Goal: Task Accomplishment & Management: Complete application form

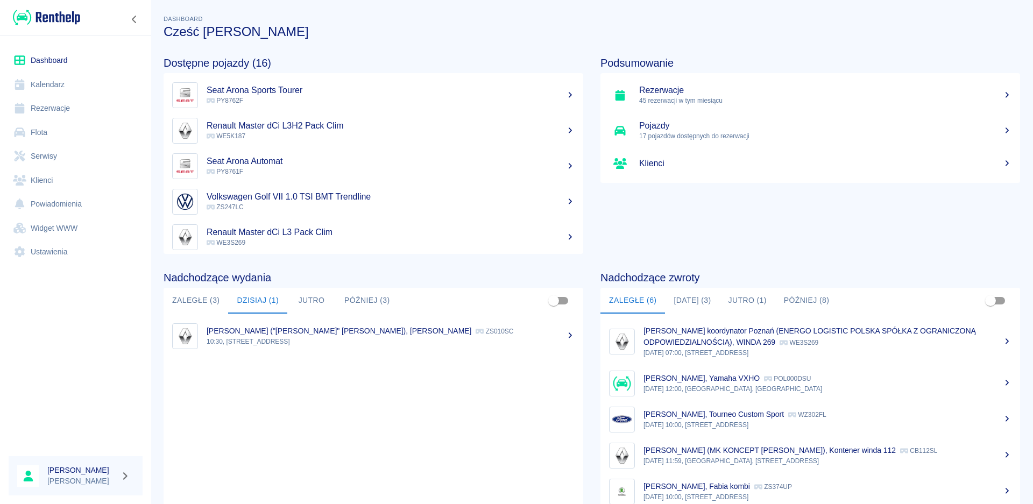
scroll to position [20, 0]
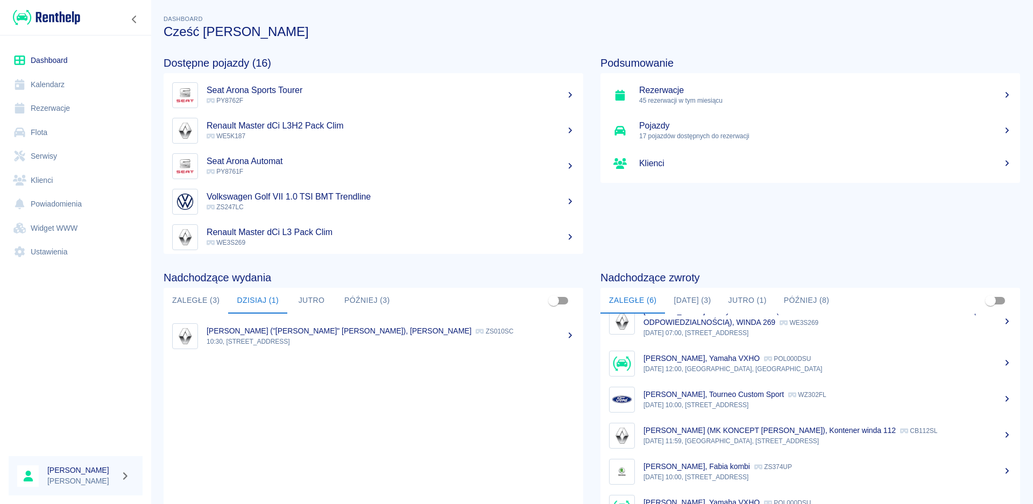
click at [321, 297] on button "Jutro" at bounding box center [311, 301] width 48 height 26
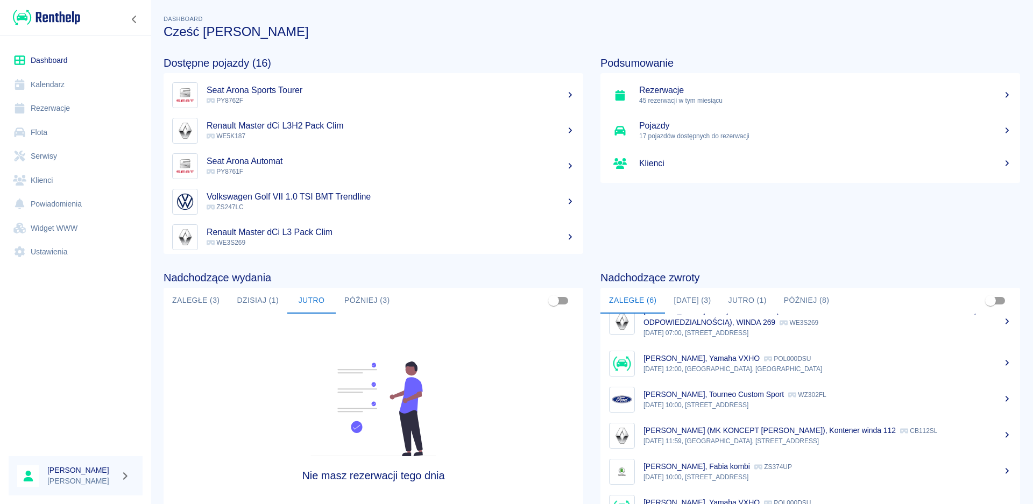
click at [273, 297] on button "Dzisiaj (1)" at bounding box center [257, 301] width 59 height 26
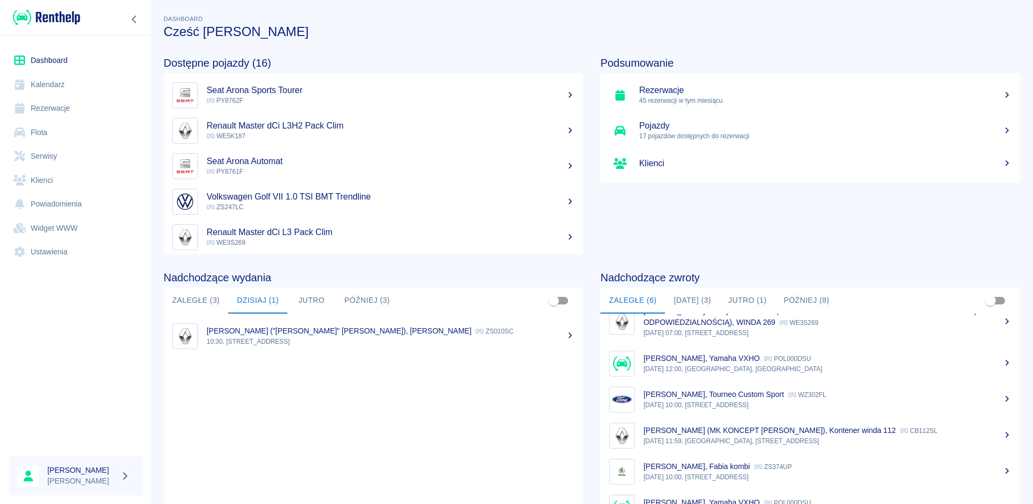
click at [692, 301] on button "[DATE] (3)" at bounding box center [692, 301] width 54 height 26
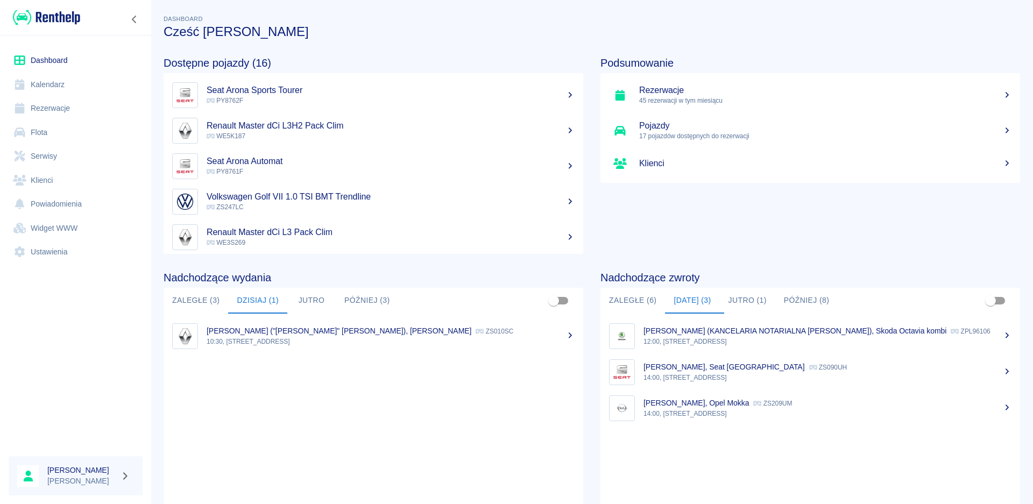
scroll to position [0, 0]
click at [732, 298] on button "Jutro (1)" at bounding box center [747, 301] width 55 height 26
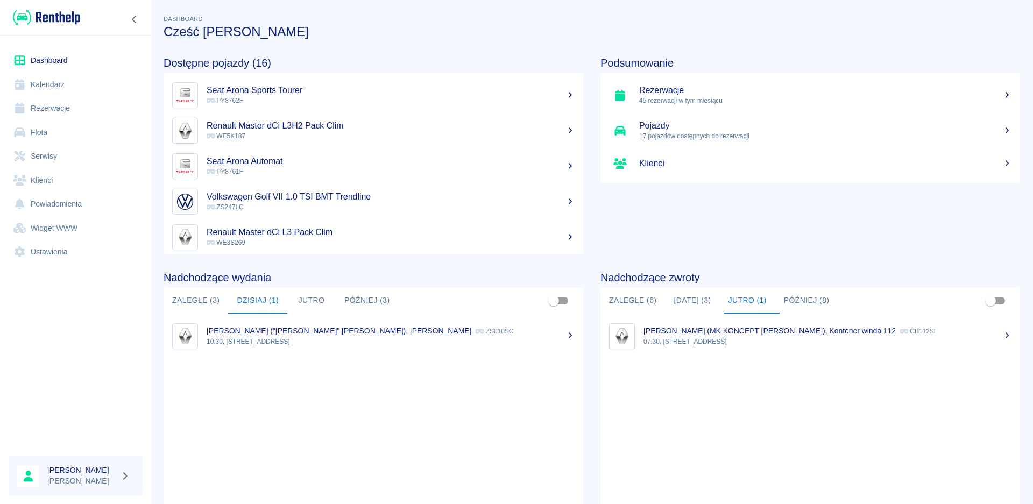
click at [796, 301] on button "Później (8)" at bounding box center [806, 301] width 63 height 26
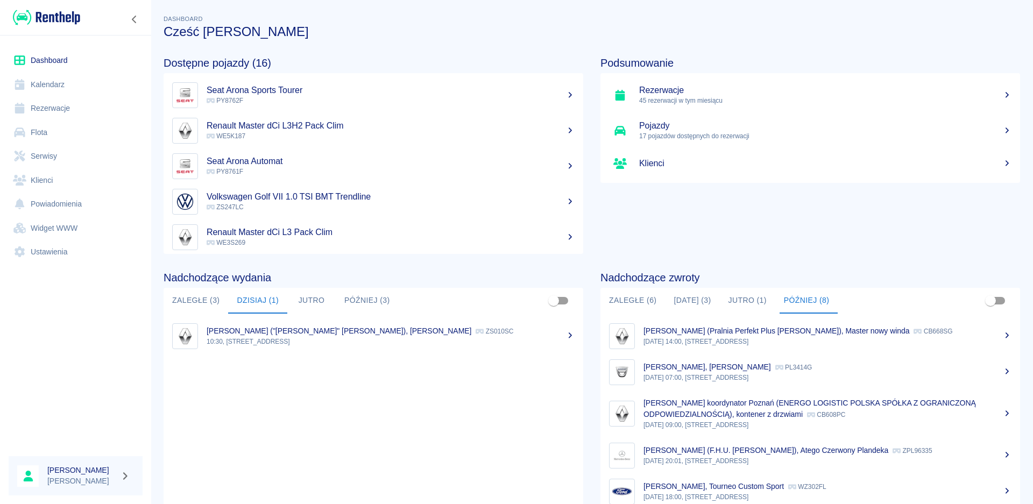
click at [625, 302] on button "Zaległe (6)" at bounding box center [632, 301] width 65 height 26
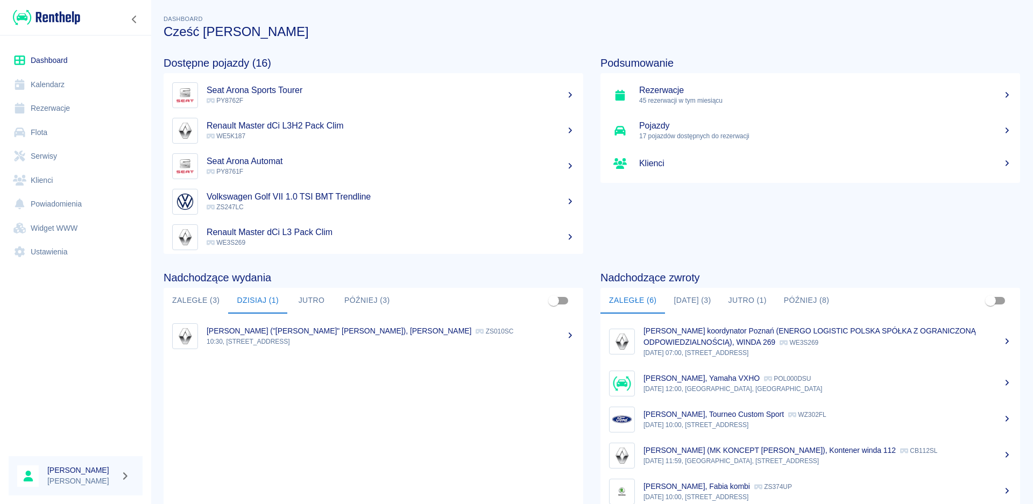
click at [698, 295] on button "[DATE] (3)" at bounding box center [692, 301] width 54 height 26
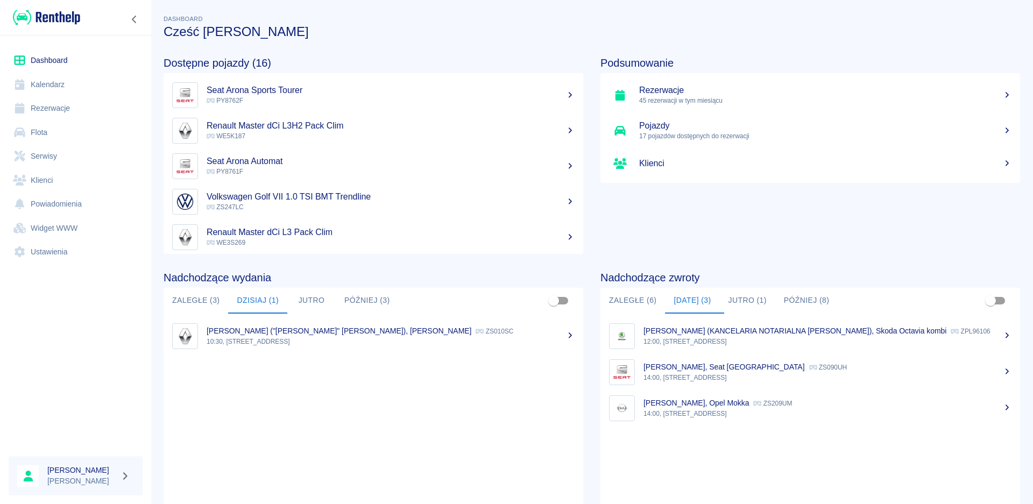
click at [306, 305] on button "Jutro" at bounding box center [311, 301] width 48 height 26
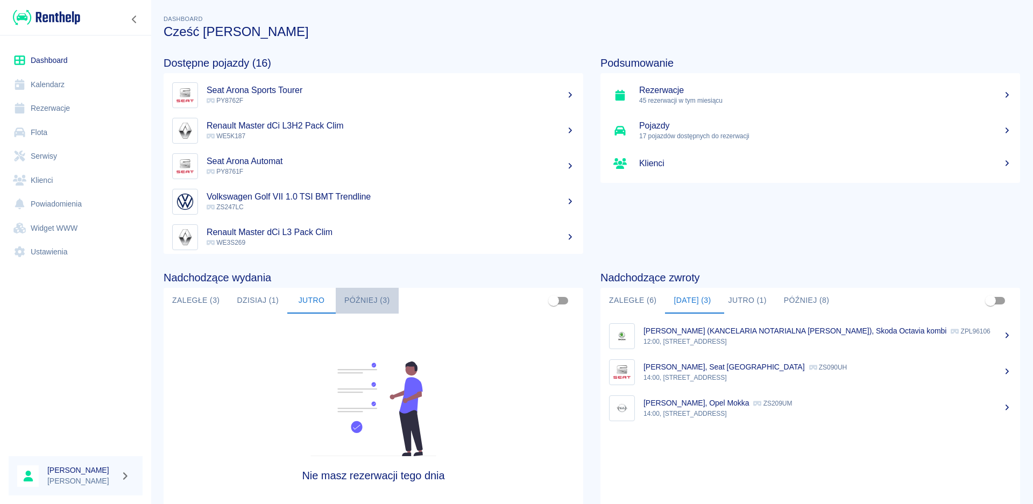
click at [345, 305] on button "Później (3)" at bounding box center [367, 301] width 63 height 26
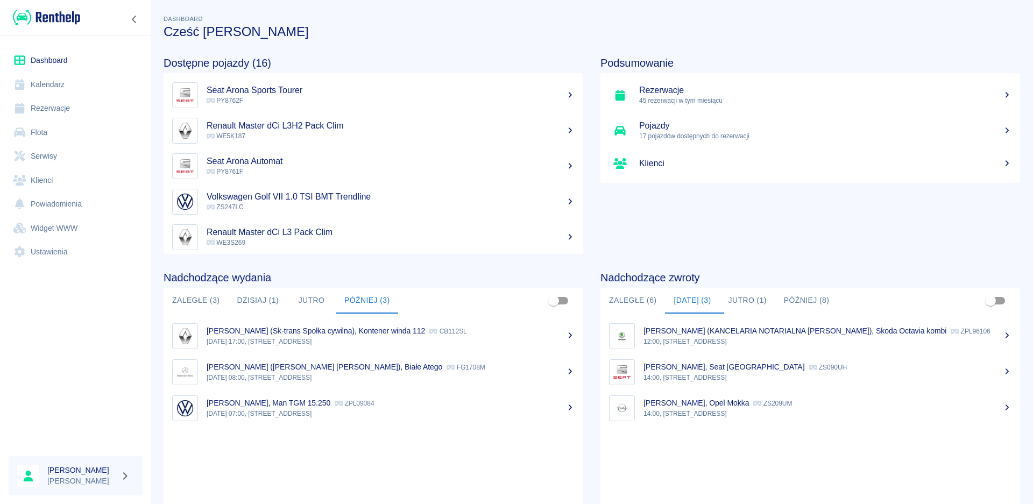
click at [209, 305] on button "Zaległe (3)" at bounding box center [196, 301] width 65 height 26
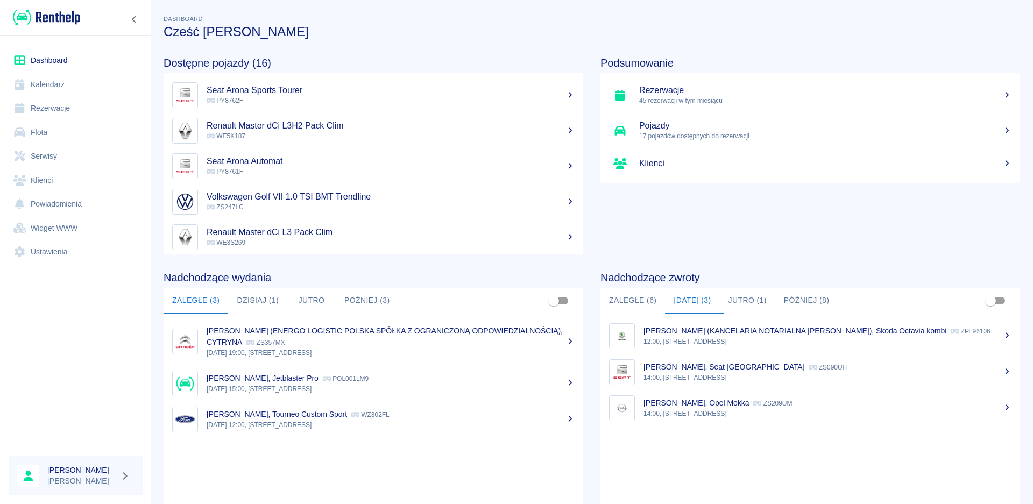
click at [231, 294] on button "Dzisiaj (1)" at bounding box center [257, 301] width 59 height 26
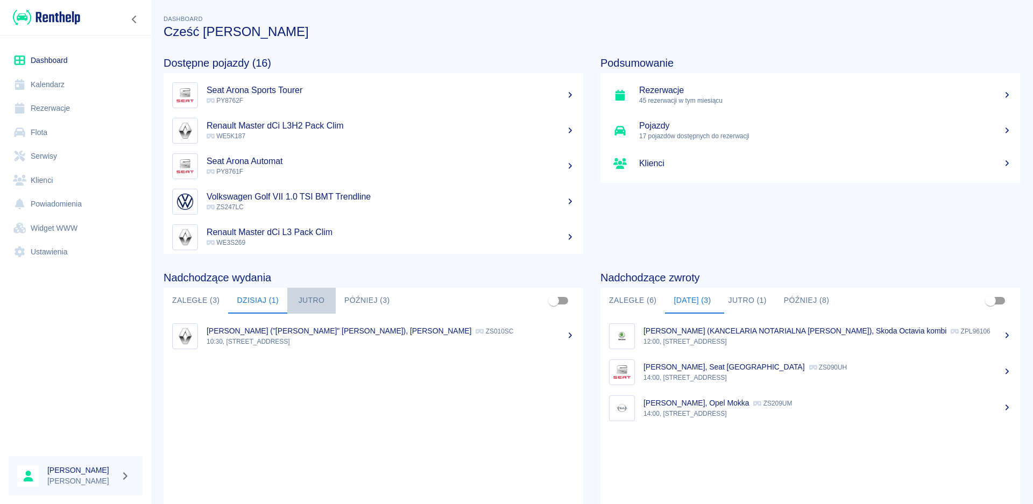
click at [315, 301] on button "Jutro" at bounding box center [311, 301] width 48 height 26
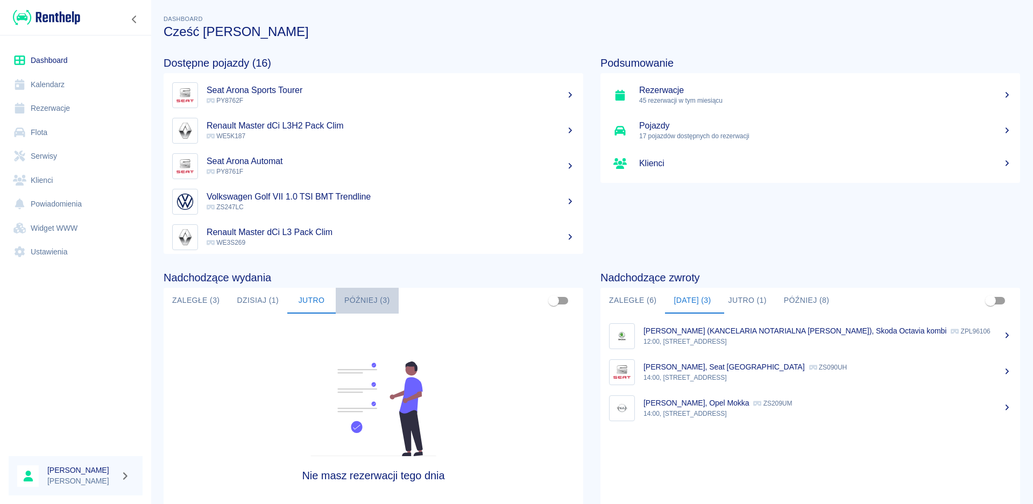
click at [364, 295] on button "Później (3)" at bounding box center [367, 301] width 63 height 26
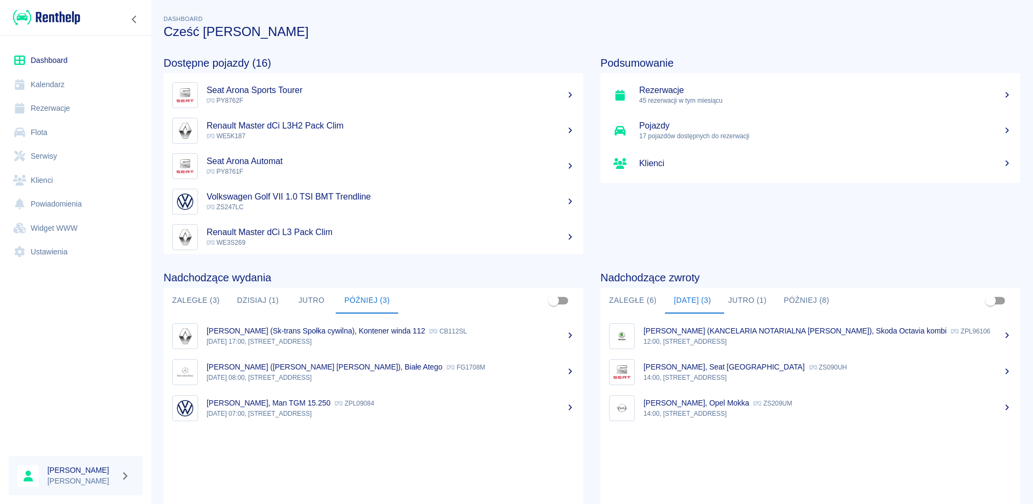
click at [264, 303] on button "Dzisiaj (1)" at bounding box center [257, 301] width 59 height 26
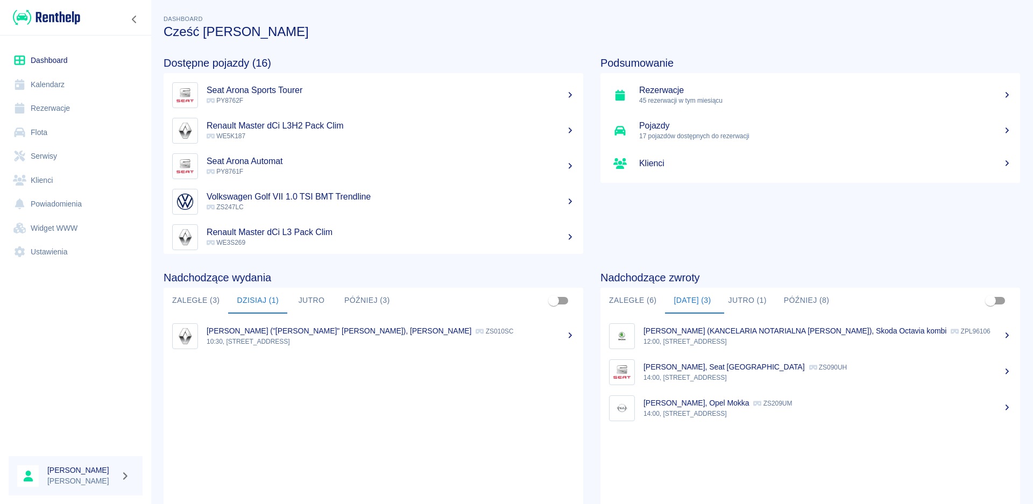
drag, startPoint x: 190, startPoint y: 307, endPoint x: 197, endPoint y: 305, distance: 7.3
click at [191, 306] on button "Zaległe (3)" at bounding box center [196, 301] width 65 height 26
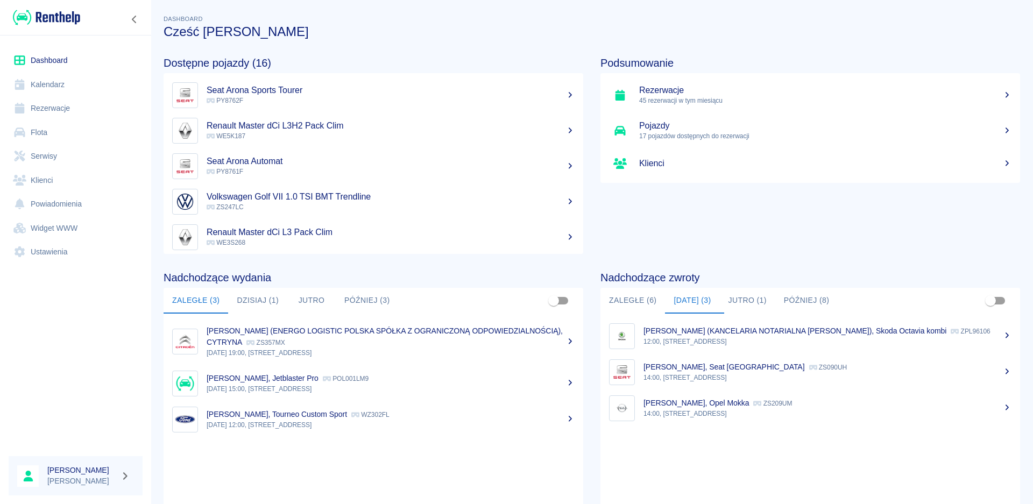
click at [721, 89] on h5 "Rezerwacje" at bounding box center [825, 90] width 372 height 11
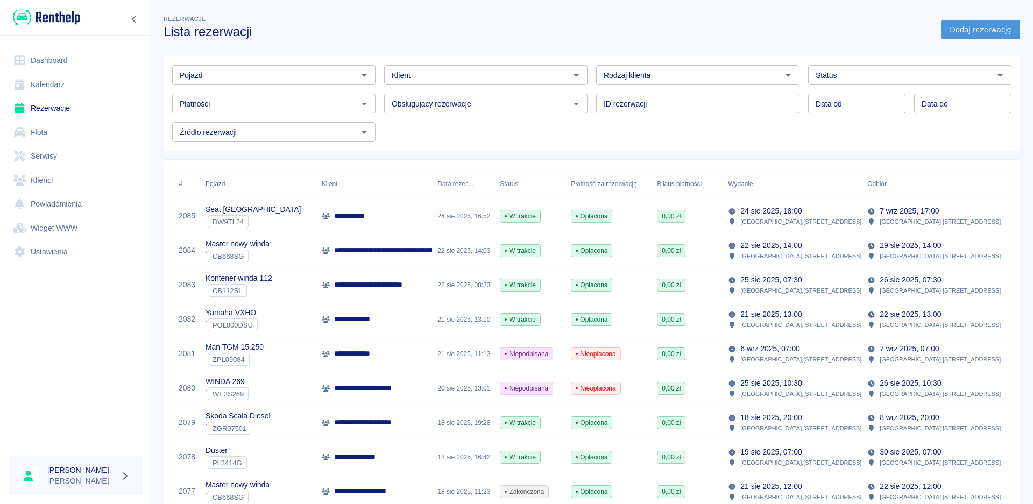
click at [983, 29] on link "Dodaj rezerwację" at bounding box center [980, 30] width 79 height 20
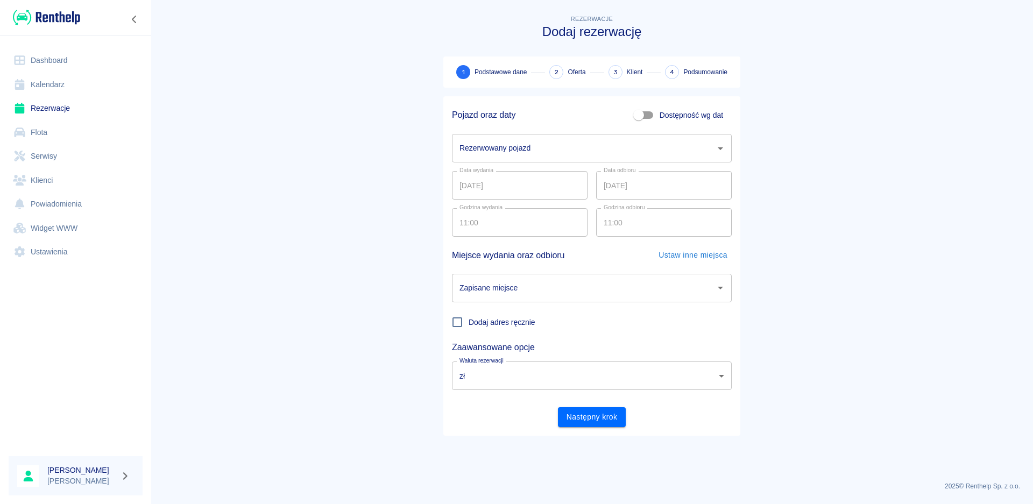
click at [716, 149] on icon "Otwórz" at bounding box center [720, 148] width 13 height 13
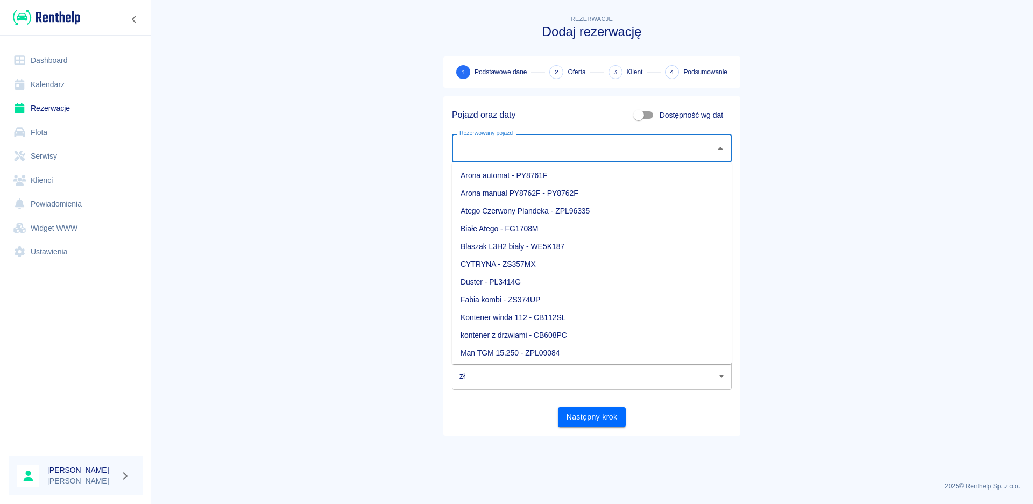
click at [553, 248] on li "Blaszak L3H2 biały - WE5K187" at bounding box center [592, 247] width 280 height 18
type input "Blaszak L3H2 biały - WE5K187"
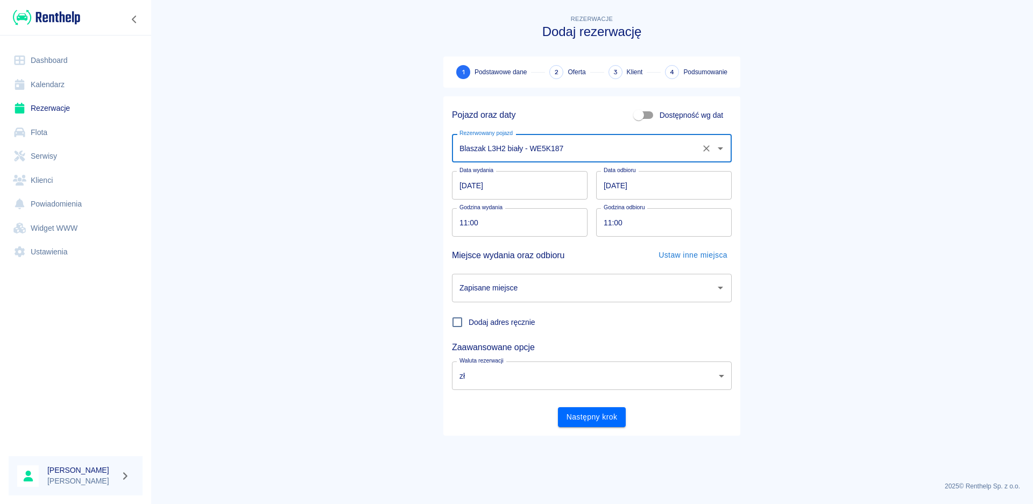
click at [498, 187] on input "[DATE]" at bounding box center [520, 185] width 136 height 29
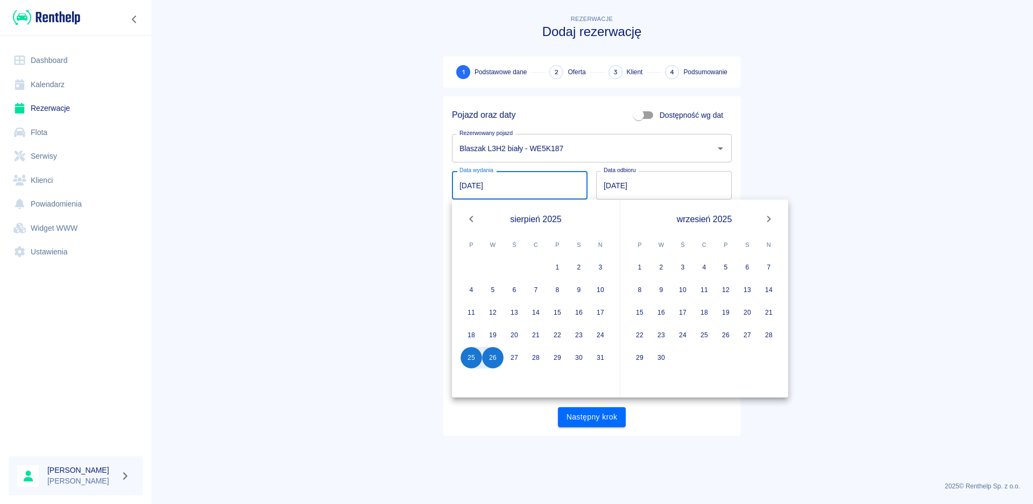
click at [753, 178] on main "Rezerwacje Dodaj rezerwację 1 Podstawowe dane 2 Oferta 3 Klient 4 Podsumowanie …" at bounding box center [592, 243] width 882 height 460
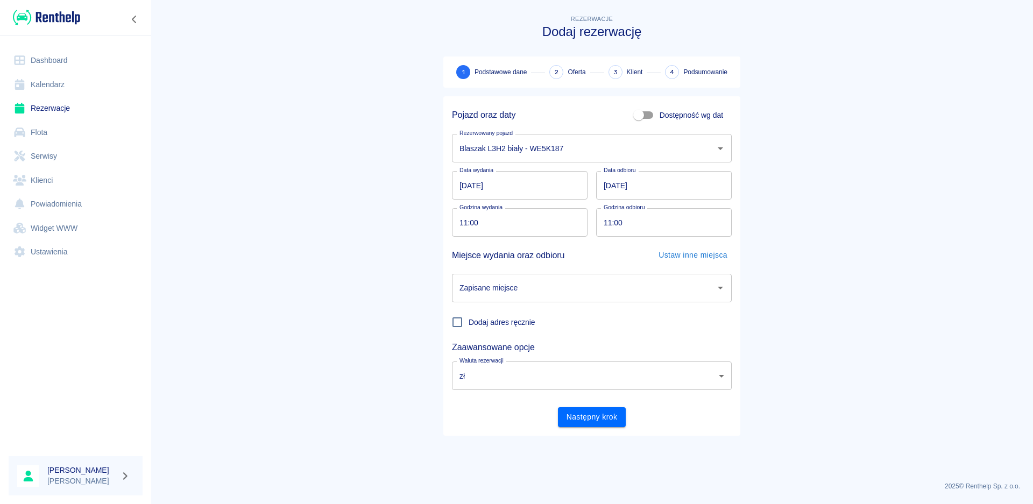
click at [720, 290] on icon "Otwórz" at bounding box center [720, 287] width 13 height 13
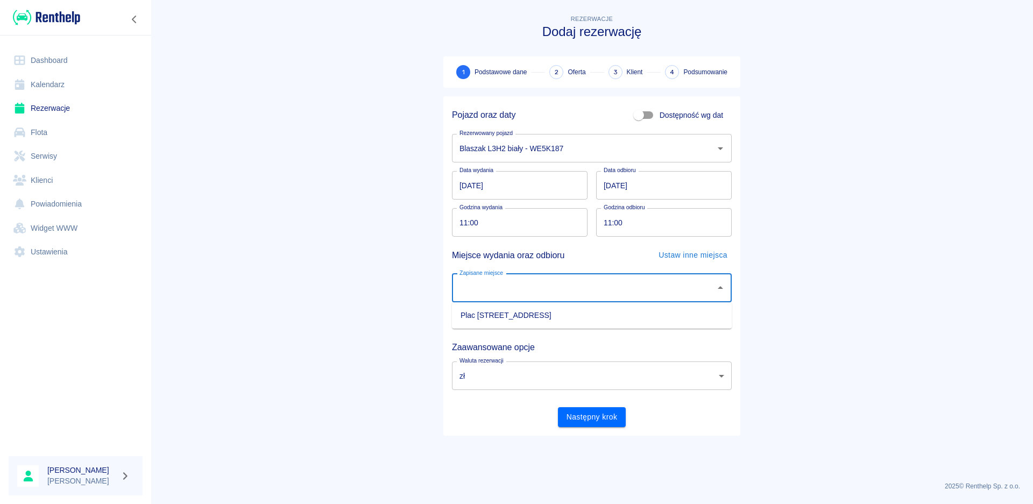
click at [545, 316] on li "Plac [STREET_ADDRESS]" at bounding box center [592, 316] width 280 height 18
type input "Plac [STREET_ADDRESS]"
click at [598, 417] on button "Następny krok" at bounding box center [592, 417] width 68 height 20
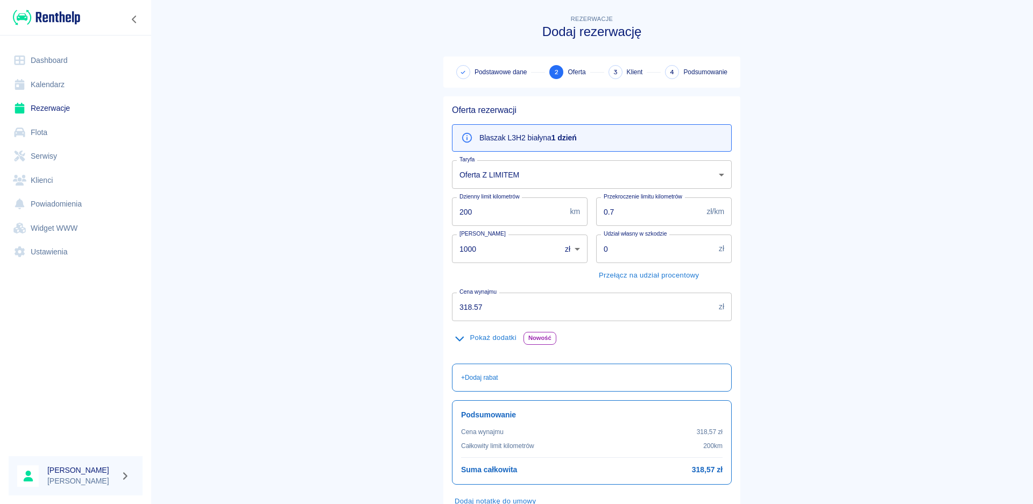
click at [714, 173] on body "Używamy plików Cookies, by zapewnić Ci najlepsze możliwe doświadczenie. Aby dow…" at bounding box center [516, 252] width 1033 height 504
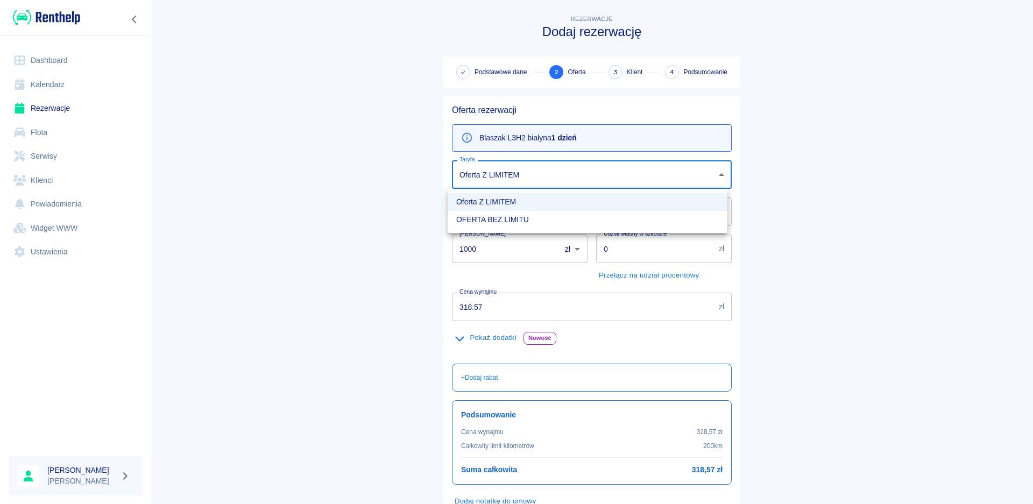
click at [495, 216] on li "OFERTA BEZ LIMITU" at bounding box center [588, 220] width 280 height 18
type input "d868000b-7224-4a9a-a536-d97523091127"
type input "9999"
type input "0"
type input "380.07"
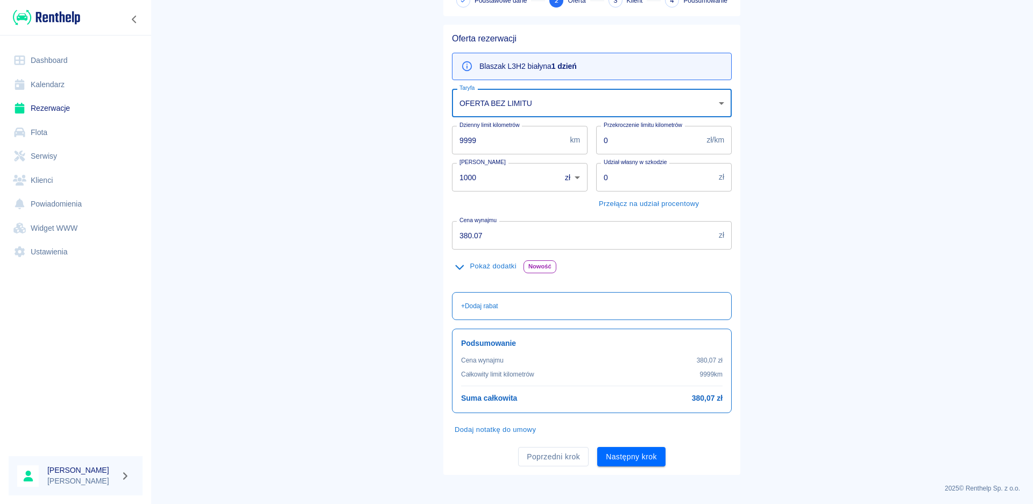
scroll to position [74, 0]
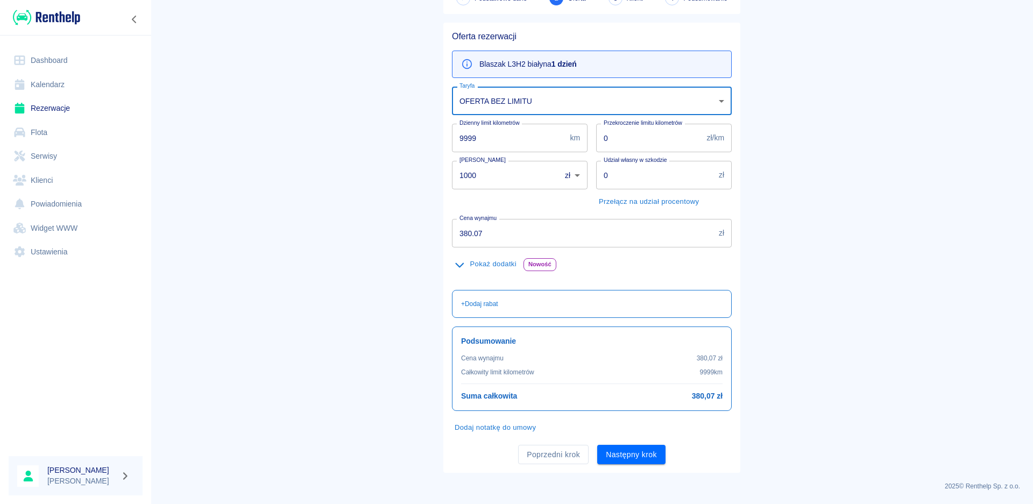
click at [634, 433] on div "Dodaj notatkę do umowy" at bounding box center [587, 423] width 288 height 25
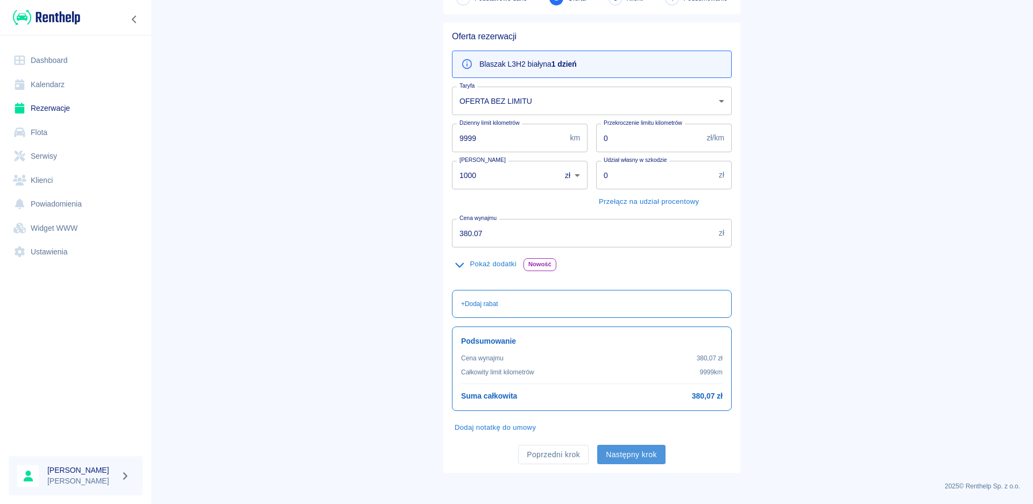
click at [636, 448] on button "Następny krok" at bounding box center [631, 455] width 68 height 20
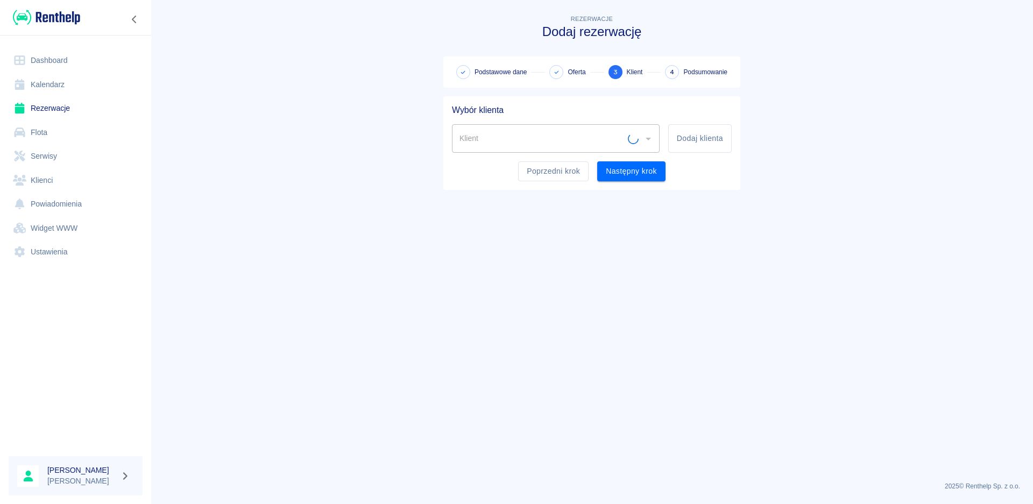
scroll to position [0, 0]
click at [512, 137] on input "Klient" at bounding box center [548, 138] width 182 height 19
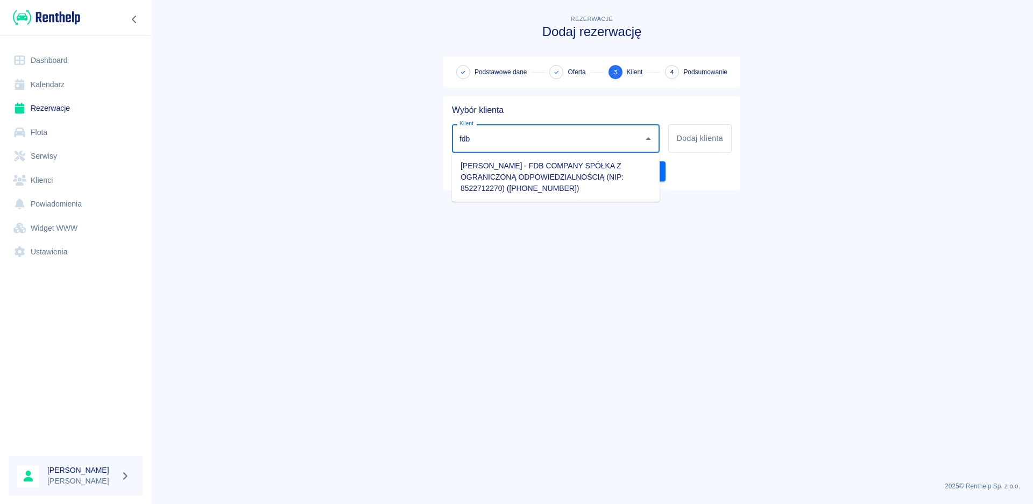
click at [540, 168] on li "[PERSON_NAME] - FDB COMPANY SPÓŁKA Z OGRANICZONĄ ODPOWIEDZIALNOŚCIĄ (NIP: 85227…" at bounding box center [556, 177] width 208 height 40
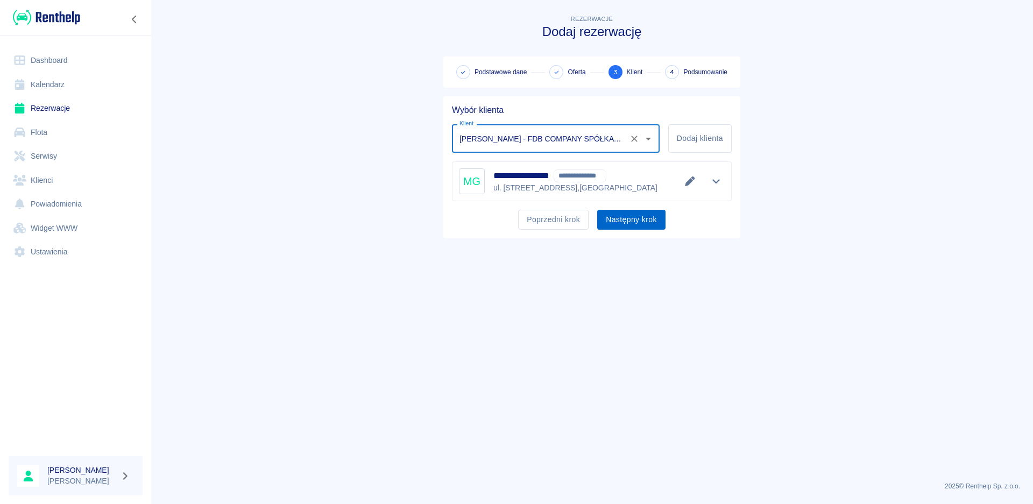
type input "[PERSON_NAME] - FDB COMPANY SPÓŁKA Z OGRANICZONĄ ODPOWIEDZIALNOŚCIĄ (NIP: 85227…"
drag, startPoint x: 630, startPoint y: 220, endPoint x: 635, endPoint y: 229, distance: 10.3
click at [630, 221] on button "Następny krok" at bounding box center [631, 220] width 68 height 20
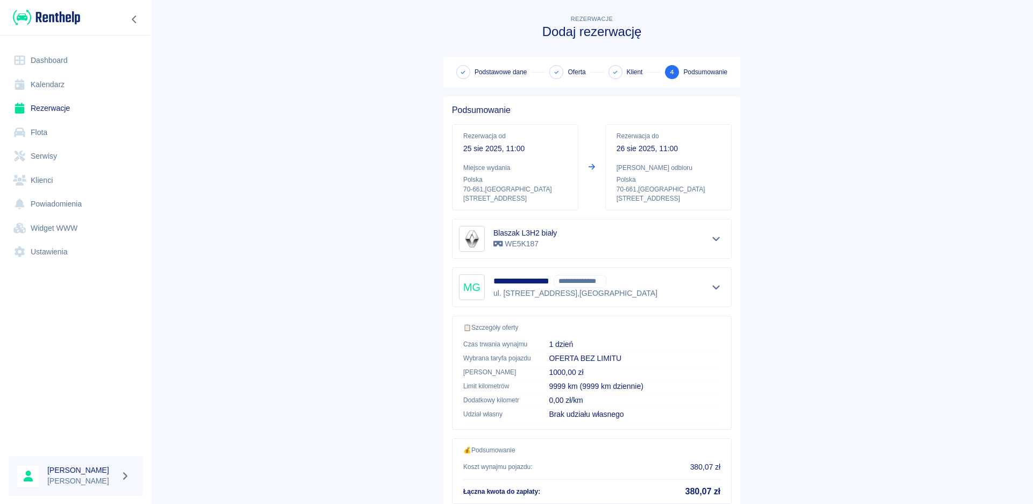
scroll to position [76, 0]
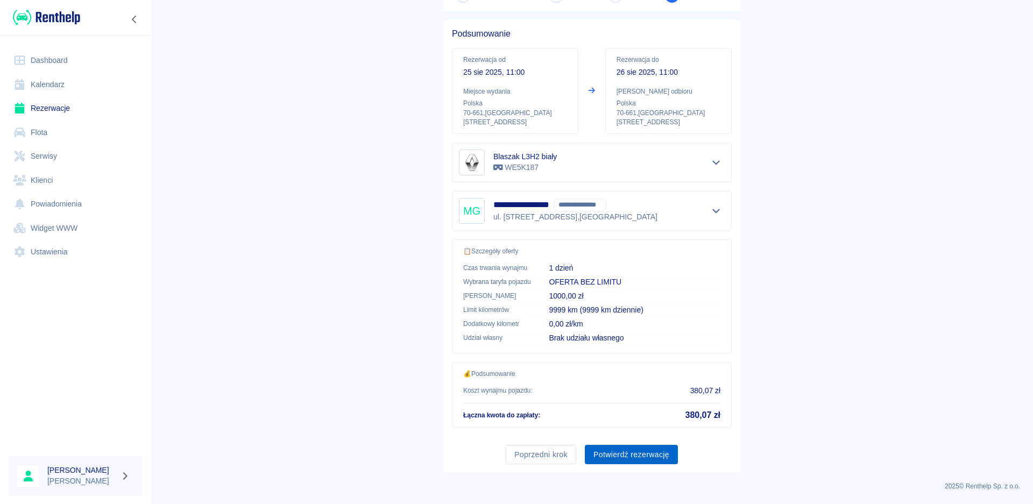
click at [626, 455] on button "Potwierdź rezerwację" at bounding box center [631, 455] width 93 height 20
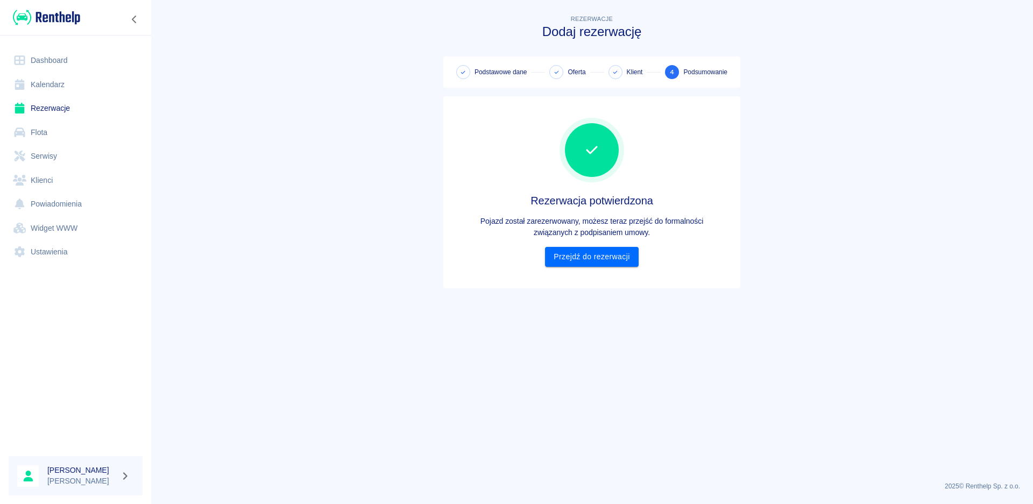
scroll to position [0, 0]
click at [591, 259] on link "Przejdź do rezerwacji" at bounding box center [591, 257] width 93 height 20
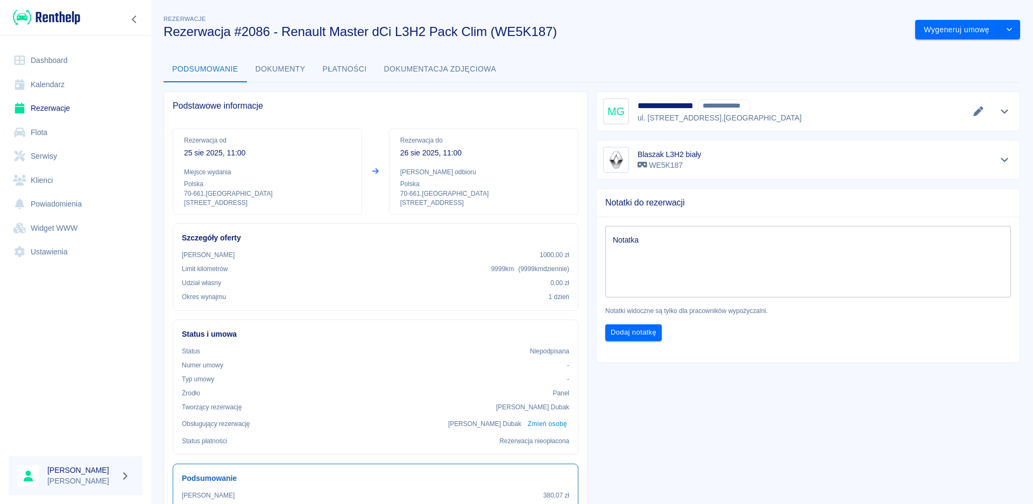
click at [1007, 109] on div "**********" at bounding box center [808, 111] width 424 height 40
drag, startPoint x: 997, startPoint y: 110, endPoint x: 993, endPoint y: 133, distance: 23.0
click at [999, 111] on icon "Pokaż szczegóły" at bounding box center [1005, 112] width 12 height 10
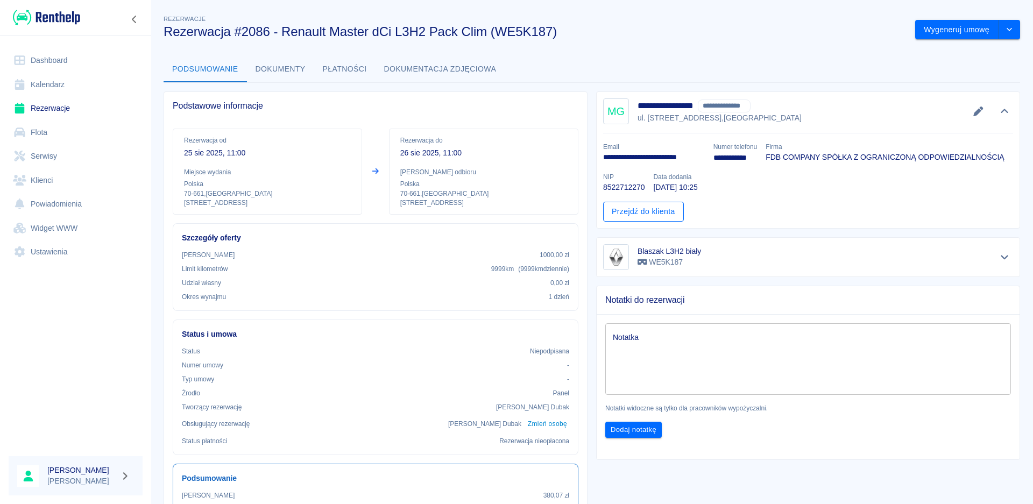
click at [650, 214] on link "Przejdź do klienta" at bounding box center [643, 212] width 81 height 20
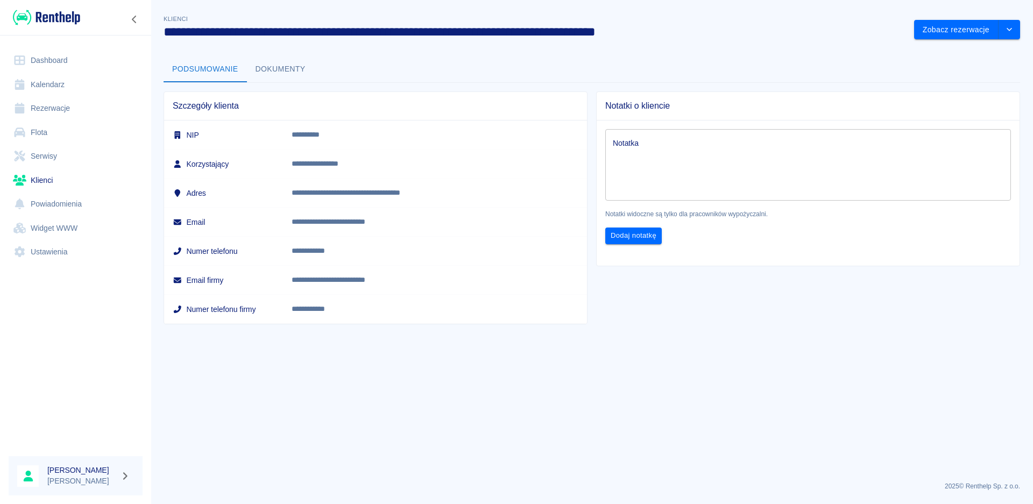
click at [285, 64] on button "Dokumenty" at bounding box center [280, 69] width 67 height 26
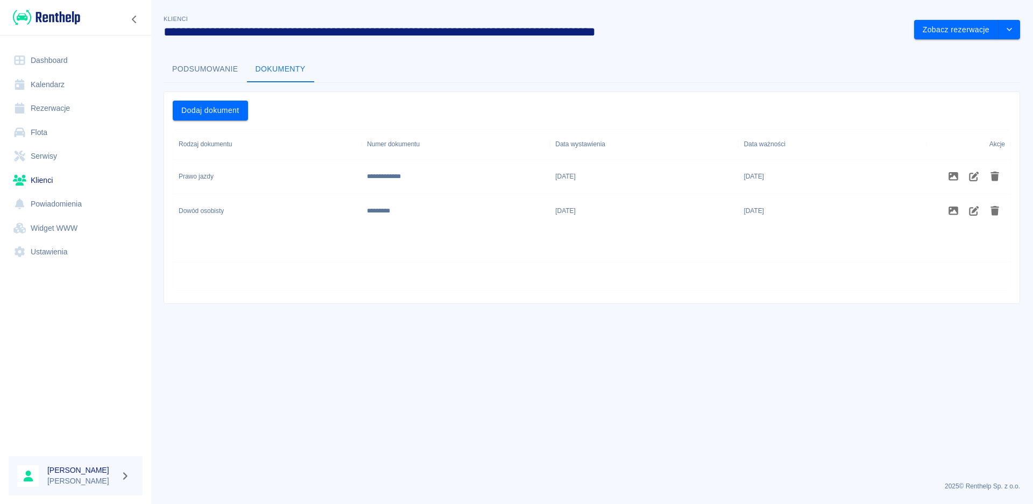
click at [356, 220] on div "Dowód osobisty" at bounding box center [267, 211] width 188 height 34
click at [1014, 27] on button "drop-down" at bounding box center [1010, 30] width 22 height 20
click at [954, 53] on li "Edytuj klienta" at bounding box center [966, 53] width 97 height 18
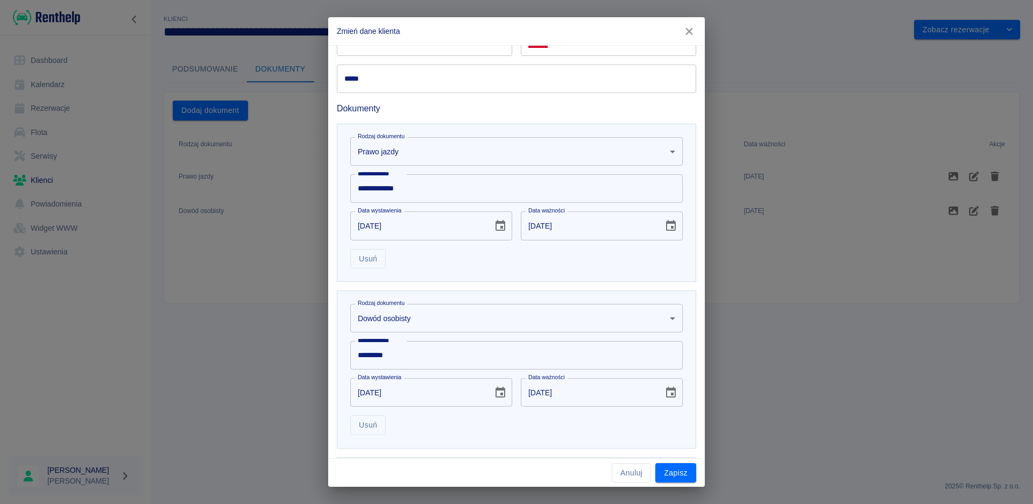
scroll to position [437, 0]
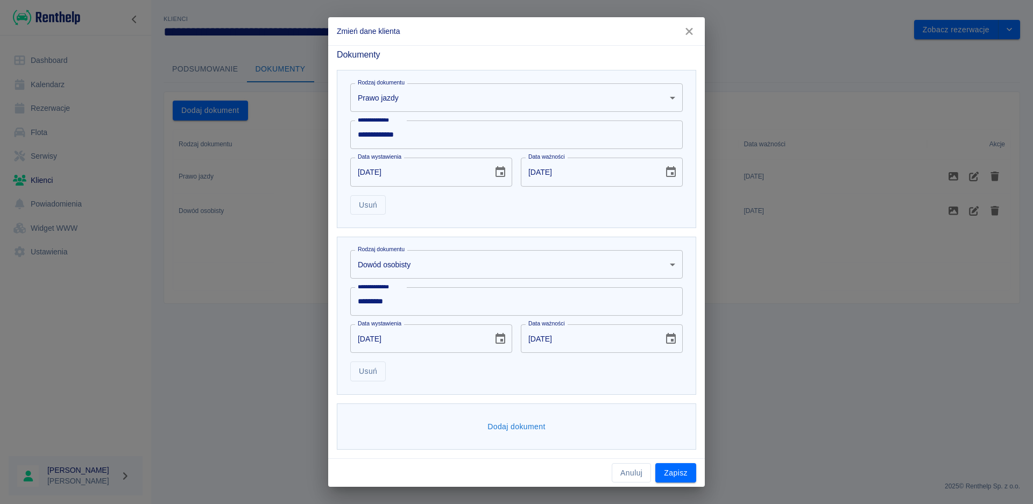
drag, startPoint x: 672, startPoint y: 478, endPoint x: 688, endPoint y: 499, distance: 26.6
click at [674, 477] on button "Zapisz" at bounding box center [675, 473] width 41 height 20
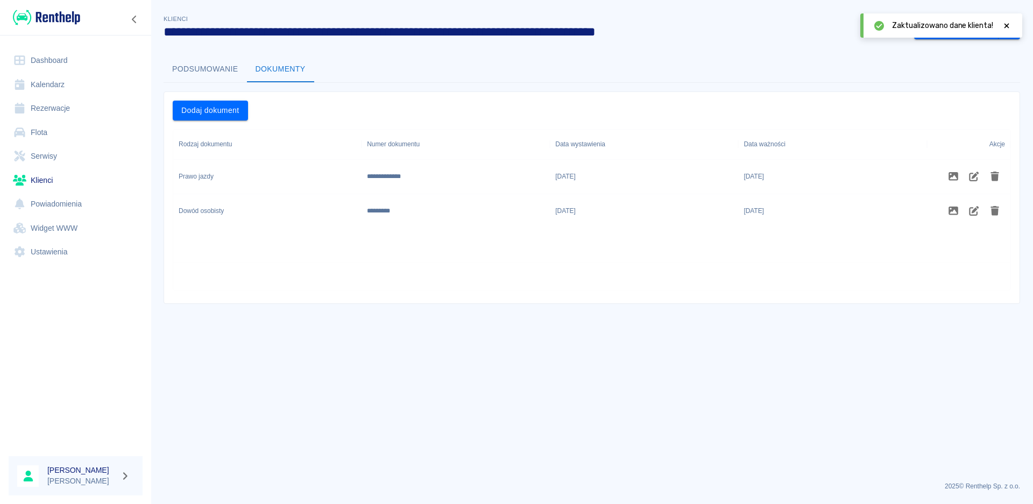
click at [1001, 22] on div "Zaktualizowano dane klienta!" at bounding box center [951, 25] width 119 height 11
click at [1008, 27] on icon at bounding box center [1006, 25] width 5 height 5
click at [970, 34] on button "Zobacz rezerwacje" at bounding box center [956, 30] width 84 height 20
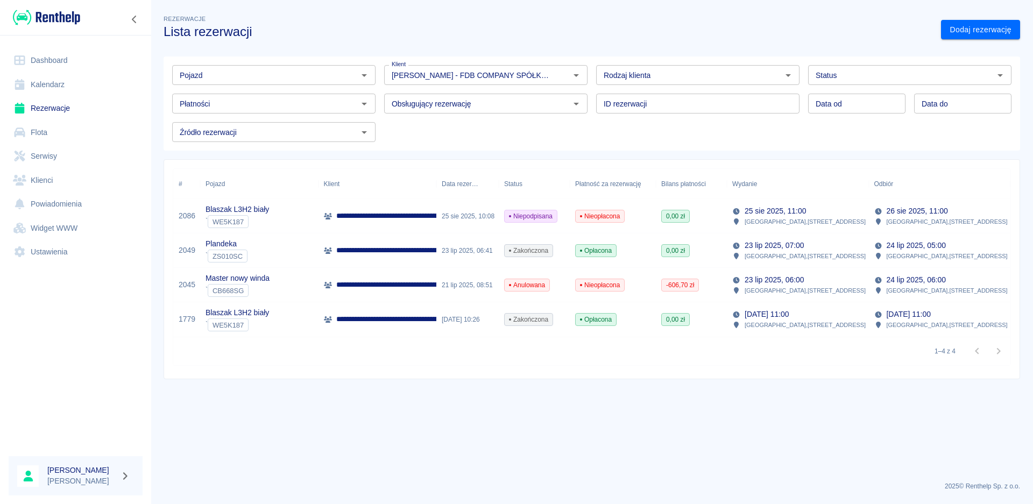
click at [401, 218] on p "**********" at bounding box center [455, 215] width 238 height 11
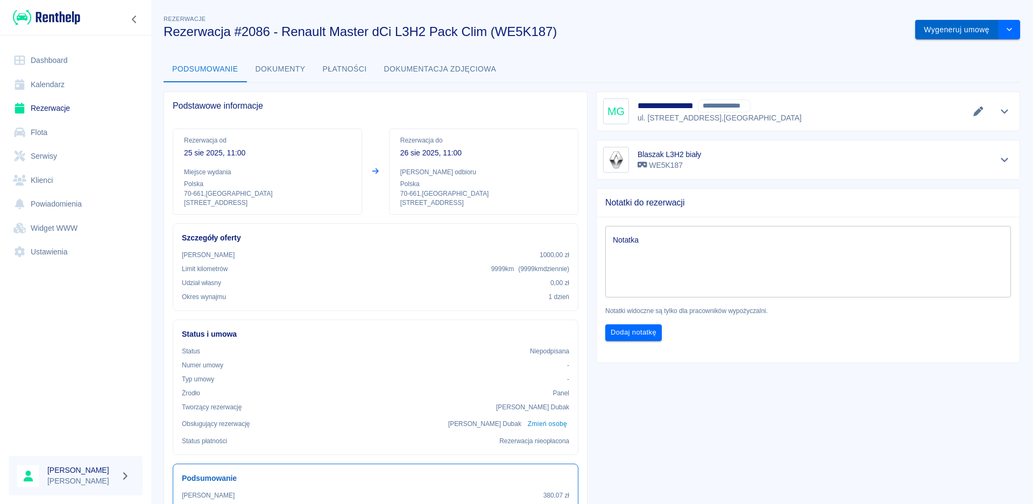
click at [960, 30] on button "Wygeneruj umowę" at bounding box center [956, 30] width 83 height 20
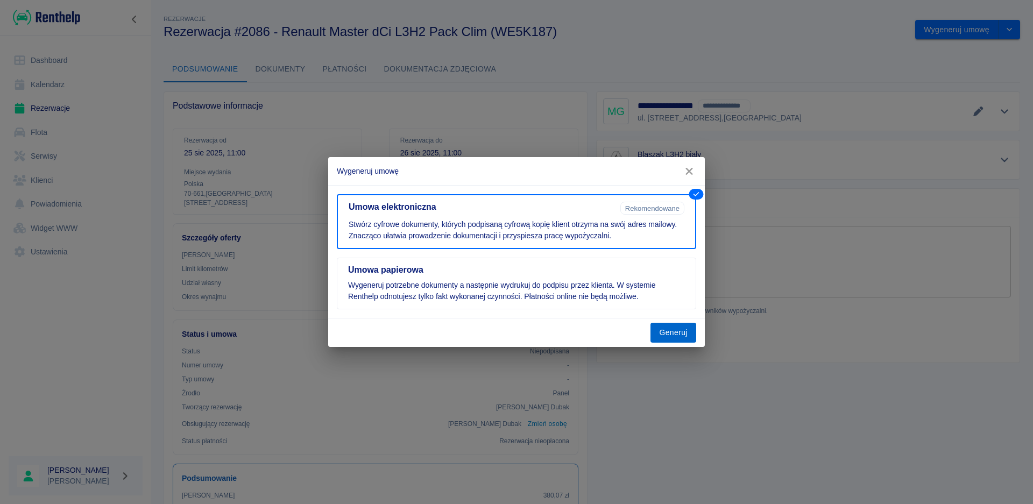
click at [661, 338] on button "Generuj" at bounding box center [673, 333] width 46 height 20
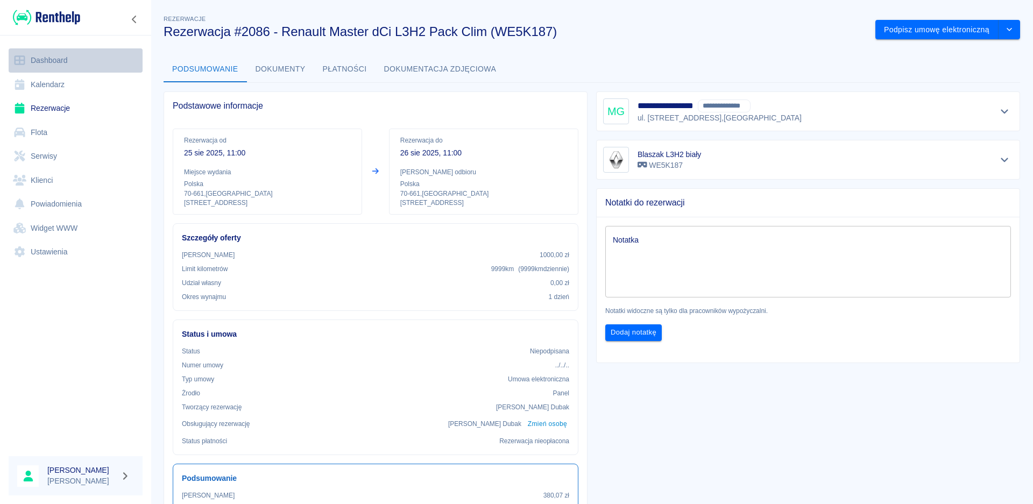
click at [53, 55] on link "Dashboard" at bounding box center [76, 60] width 134 height 24
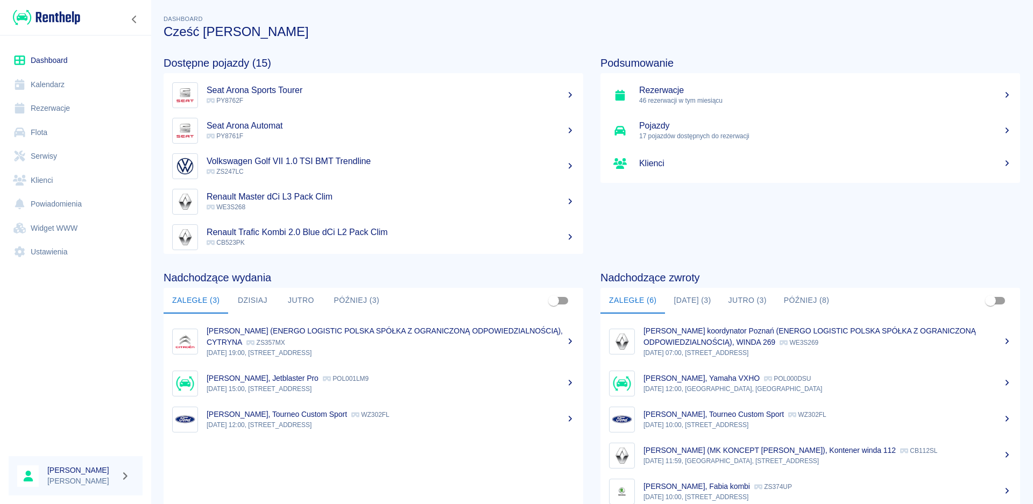
click at [246, 304] on button "Dzisiaj" at bounding box center [252, 301] width 48 height 26
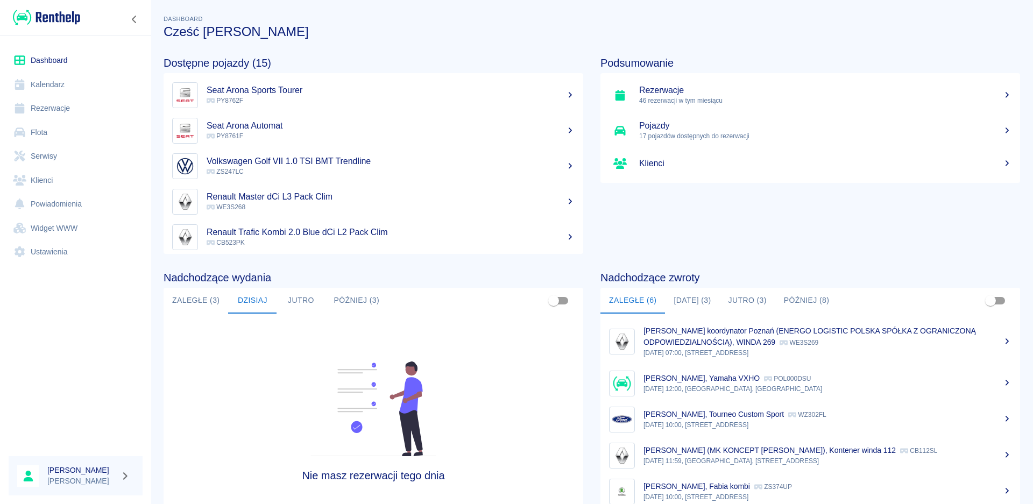
click at [294, 302] on button "Jutro" at bounding box center [301, 301] width 48 height 26
click at [690, 298] on button "[DATE] (3)" at bounding box center [692, 301] width 54 height 26
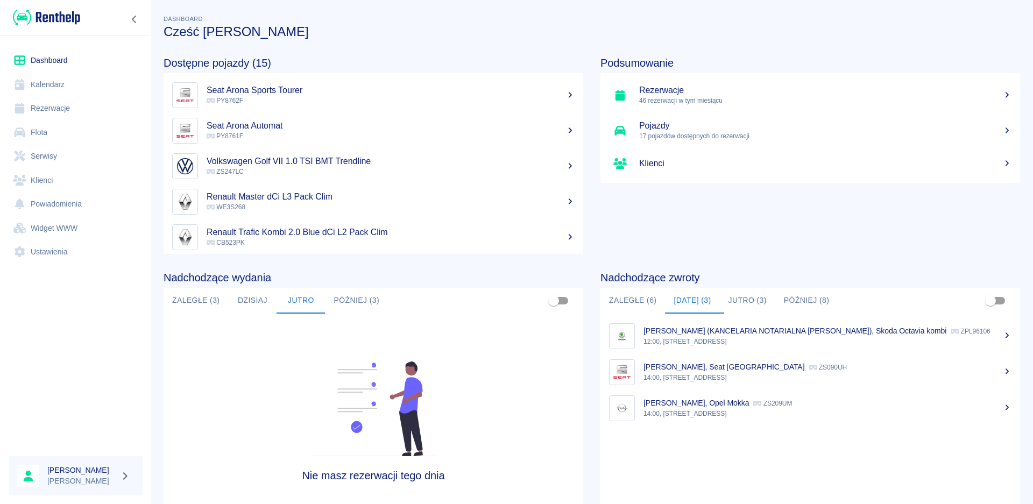
click at [744, 298] on button "Jutro (3)" at bounding box center [747, 301] width 55 height 26
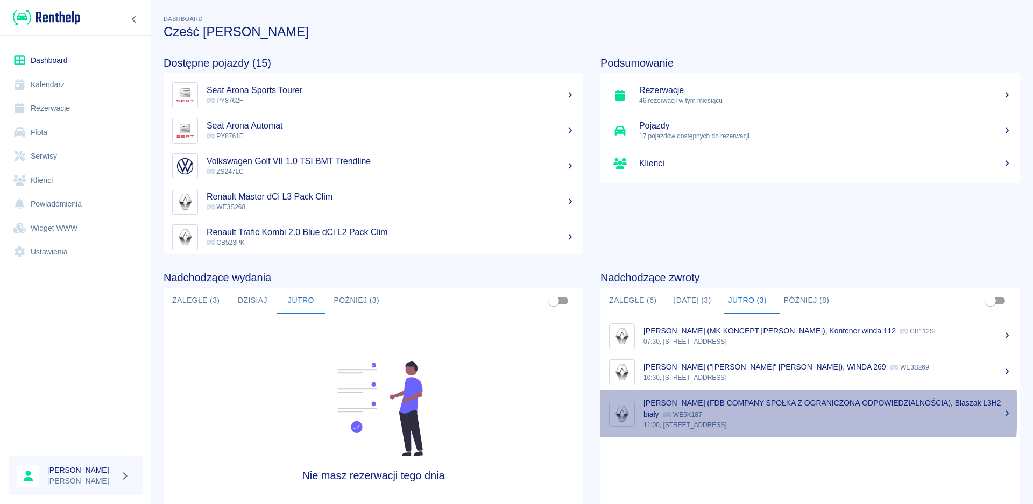
click at [705, 412] on div "[PERSON_NAME] (FDB COMPANY SPÓŁKA Z OGRANICZONĄ ODPOWIEDZIALNOŚCIĄ), Blaszak L3…" at bounding box center [827, 409] width 368 height 23
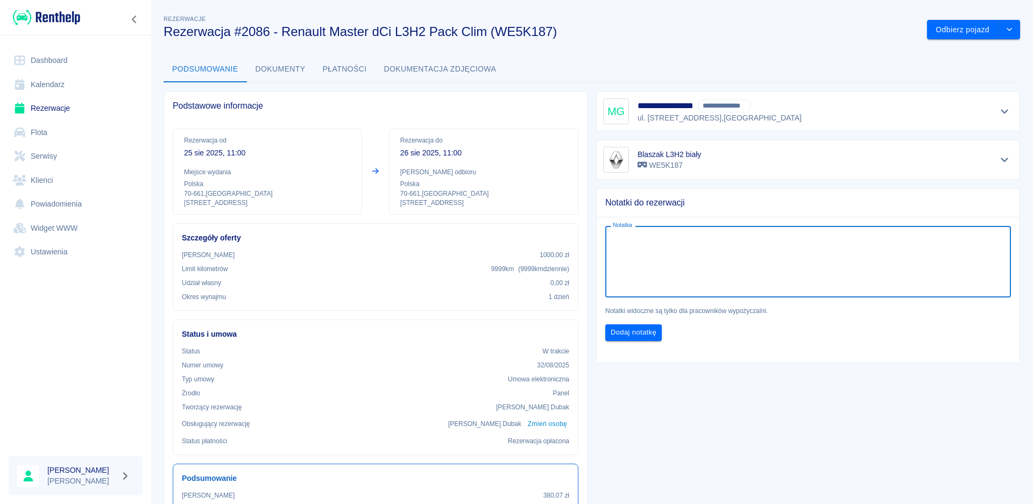
click at [650, 245] on textarea "Notatka" at bounding box center [808, 262] width 391 height 54
type textarea "+100 za wyjazd zagraniczny"
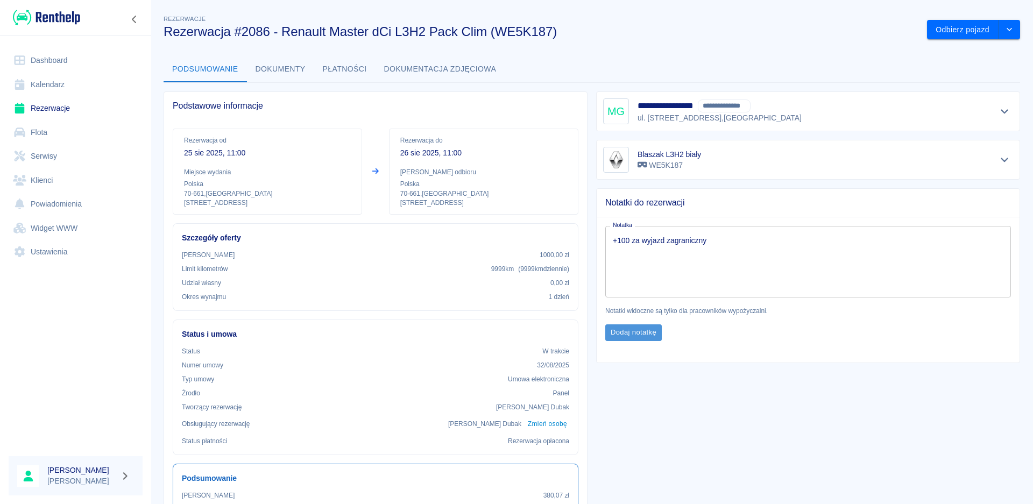
click at [633, 326] on button "Dodaj notatkę" at bounding box center [633, 332] width 56 height 17
